Goal: Navigation & Orientation: Find specific page/section

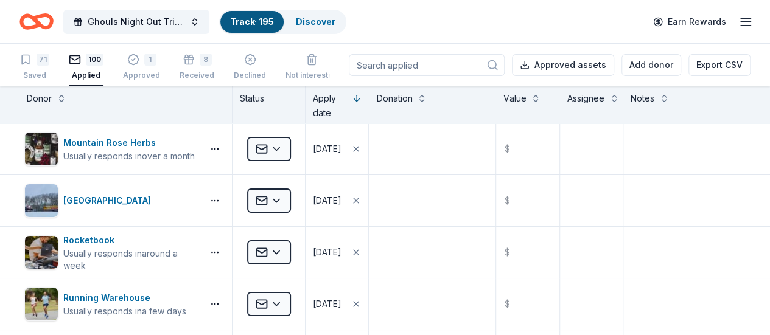
click at [311, 27] on div "Discover" at bounding box center [315, 22] width 59 height 22
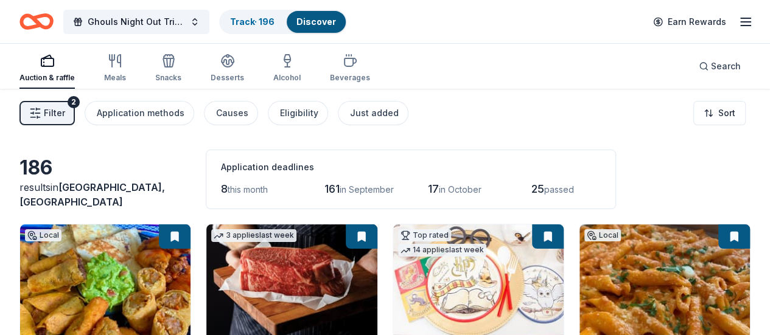
click at [369, 105] on button "Just added" at bounding box center [373, 113] width 71 height 24
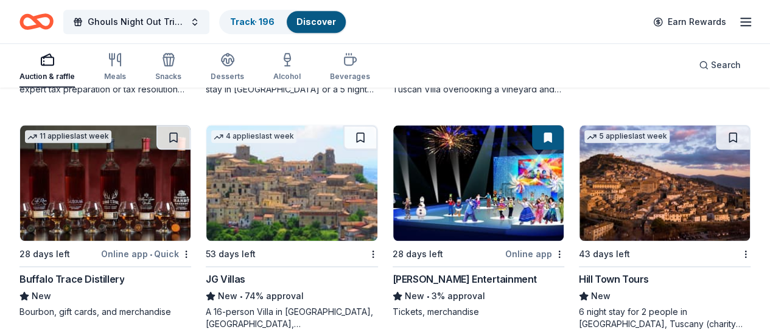
scroll to position [582, 0]
